Goal: Information Seeking & Learning: Learn about a topic

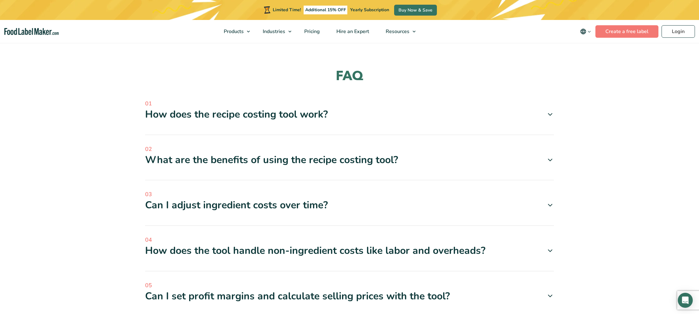
scroll to position [1098, 0]
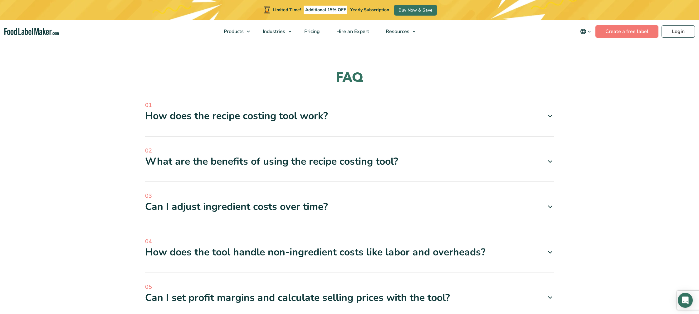
click at [550, 114] on icon at bounding box center [549, 115] width 7 height 7
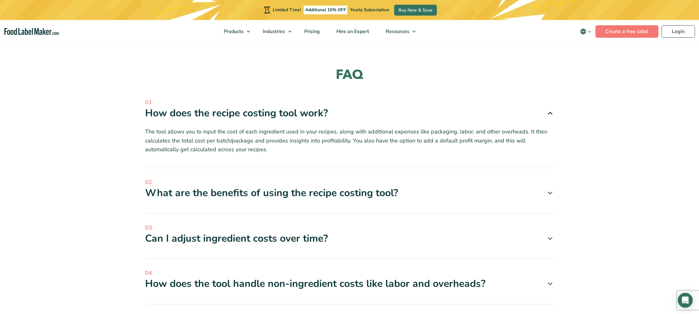
click at [550, 196] on icon at bounding box center [549, 192] width 7 height 7
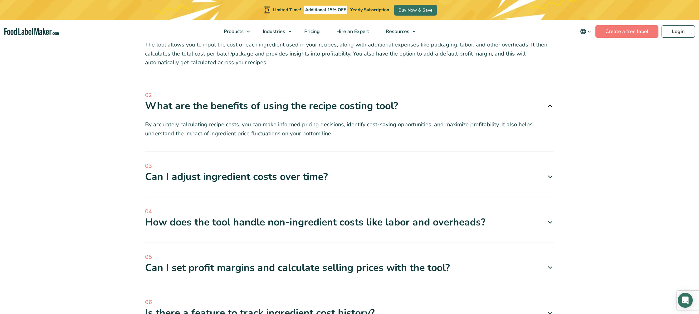
scroll to position [1189, 0]
click at [549, 176] on icon at bounding box center [549, 175] width 7 height 7
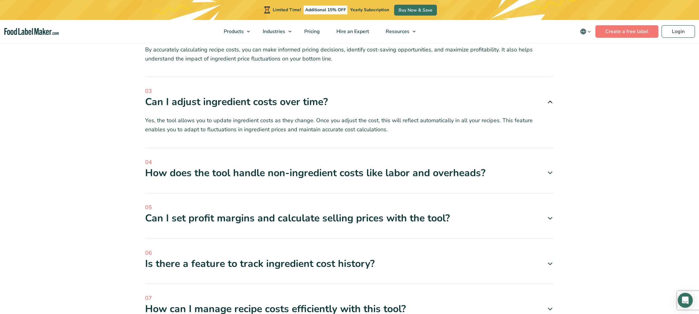
scroll to position [1263, 0]
click at [550, 172] on icon at bounding box center [549, 172] width 7 height 7
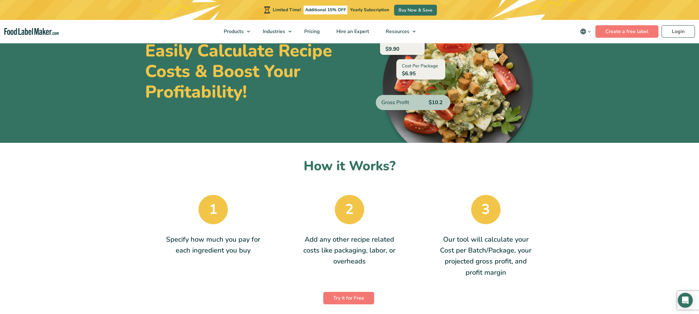
scroll to position [0, 0]
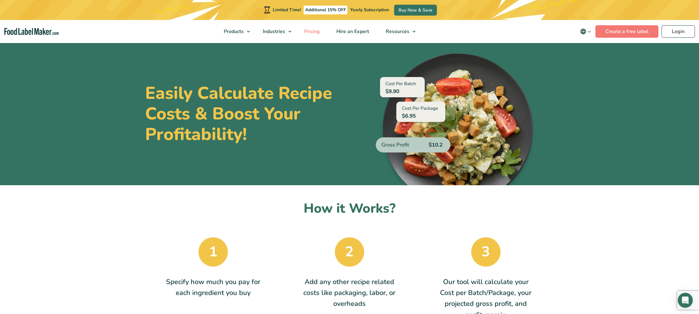
click at [313, 31] on span "Pricing" at bounding box center [311, 31] width 18 height 7
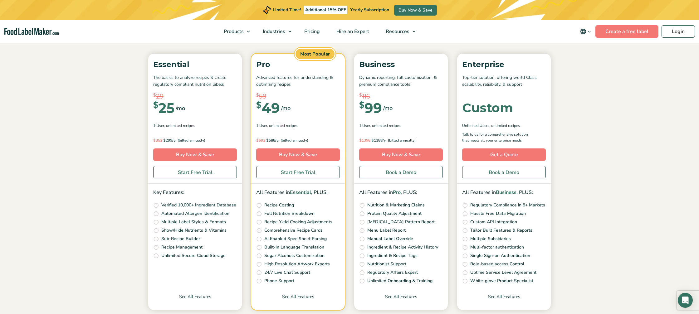
scroll to position [80, 0]
